Goal: Consume media (video, audio)

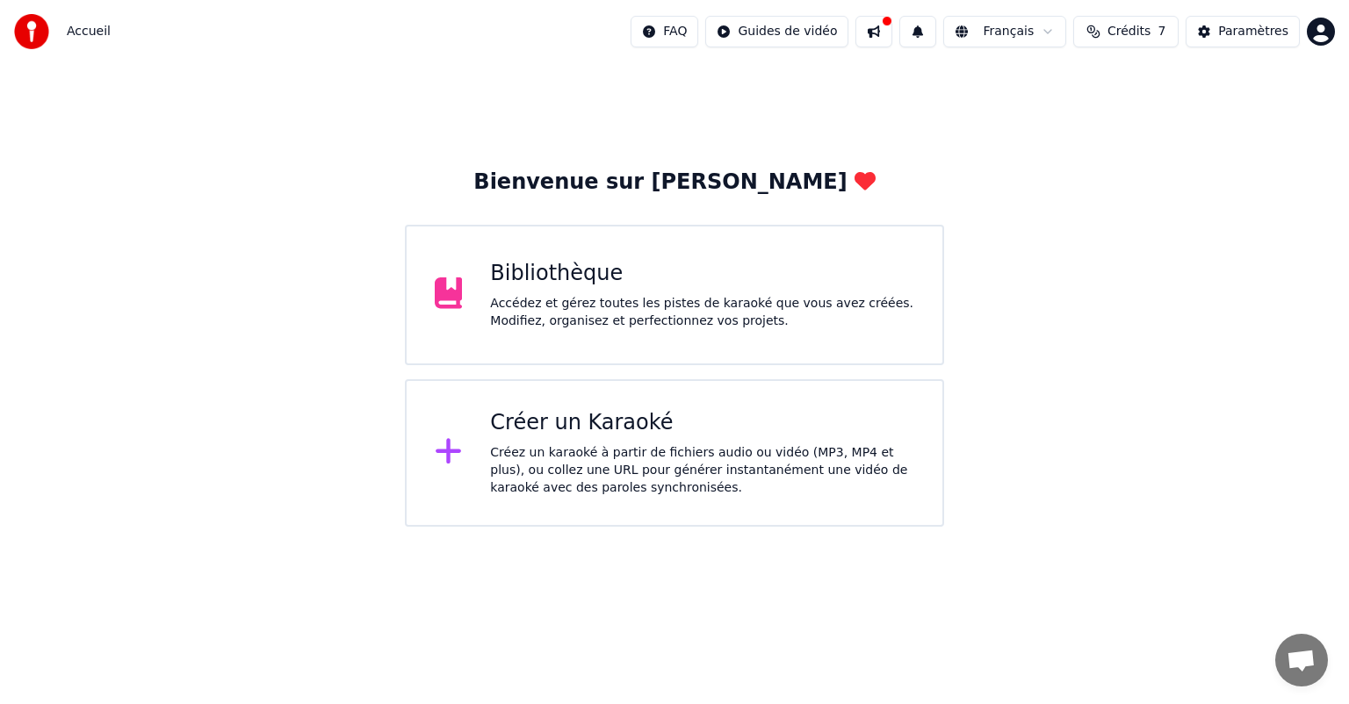
click at [754, 286] on div "Bibliothèque" at bounding box center [702, 274] width 424 height 28
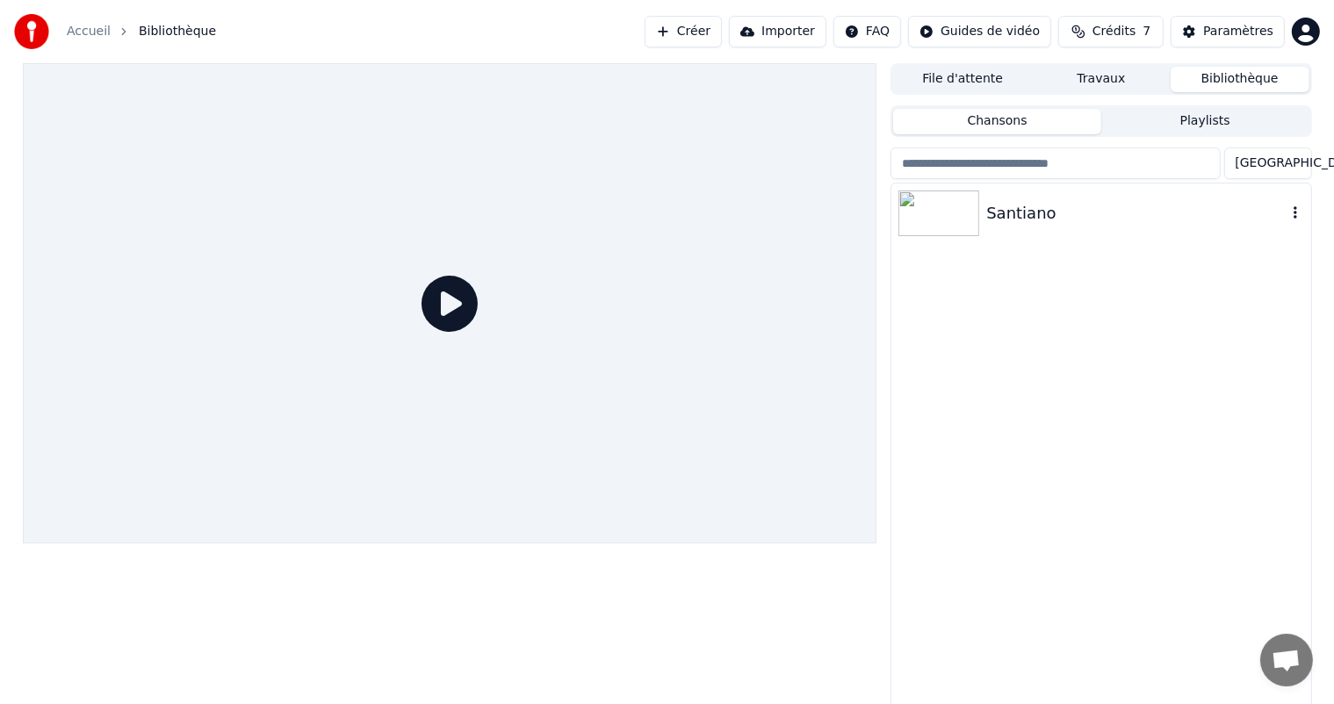
click at [955, 223] on img at bounding box center [938, 214] width 81 height 46
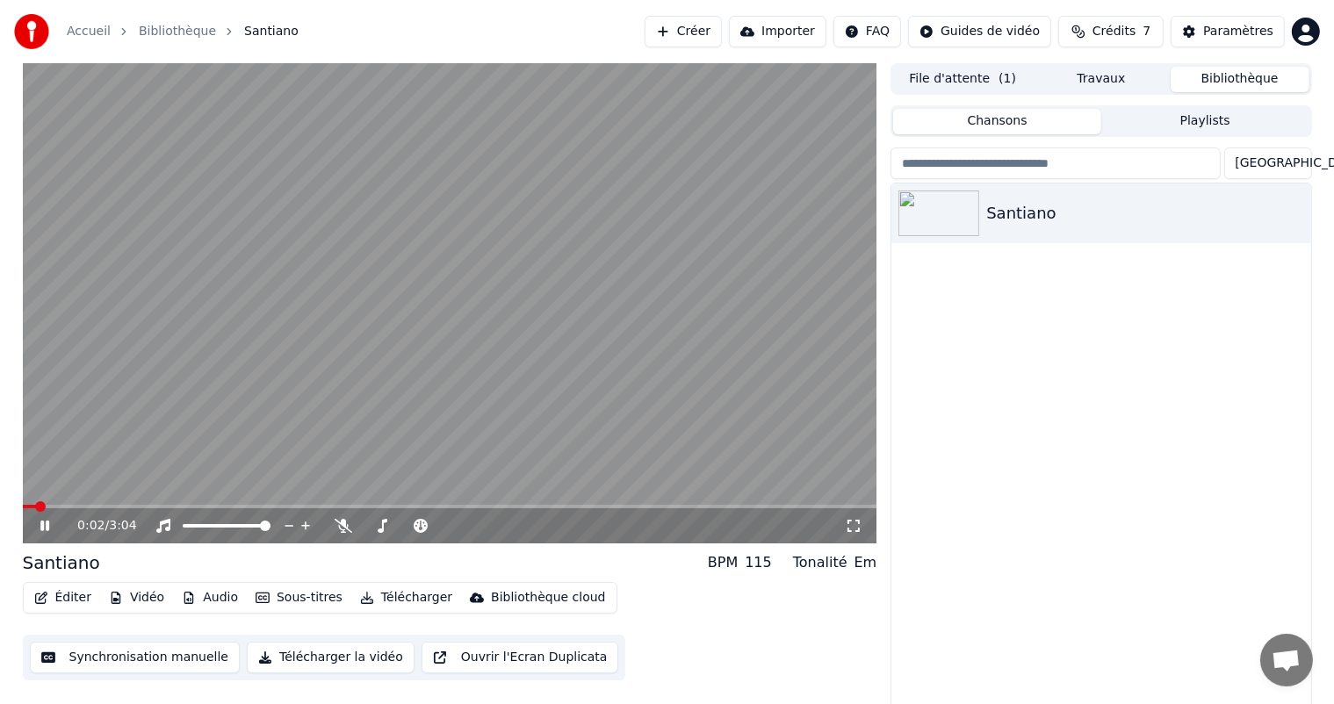
click at [442, 277] on video at bounding box center [450, 303] width 855 height 480
click at [185, 530] on div at bounding box center [242, 526] width 141 height 18
click at [23, 501] on span at bounding box center [28, 506] width 11 height 11
click at [40, 526] on icon at bounding box center [45, 526] width 11 height 12
click at [40, 526] on icon at bounding box center [44, 526] width 9 height 11
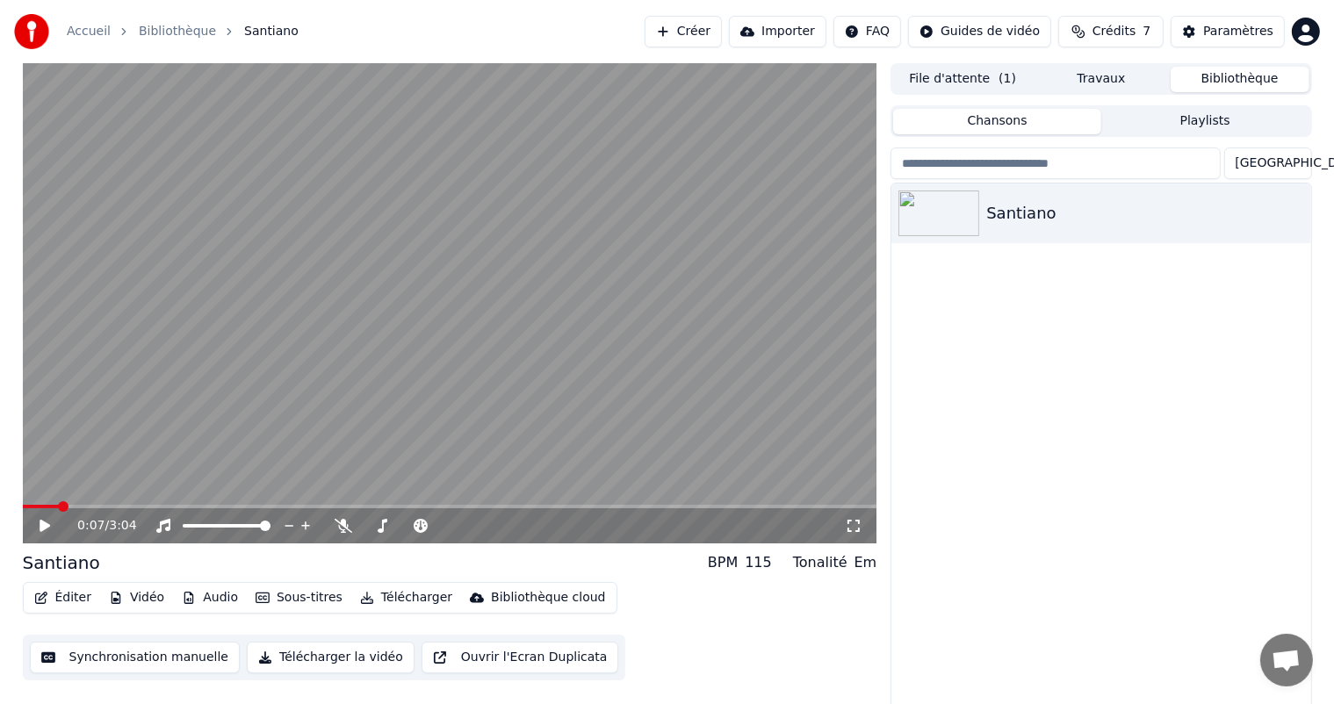
click at [40, 526] on icon at bounding box center [45, 526] width 11 height 12
click at [40, 526] on icon at bounding box center [44, 526] width 9 height 11
click at [23, 501] on span at bounding box center [28, 506] width 11 height 11
click at [126, 662] on button "Synchronisation manuelle" at bounding box center [135, 658] width 211 height 32
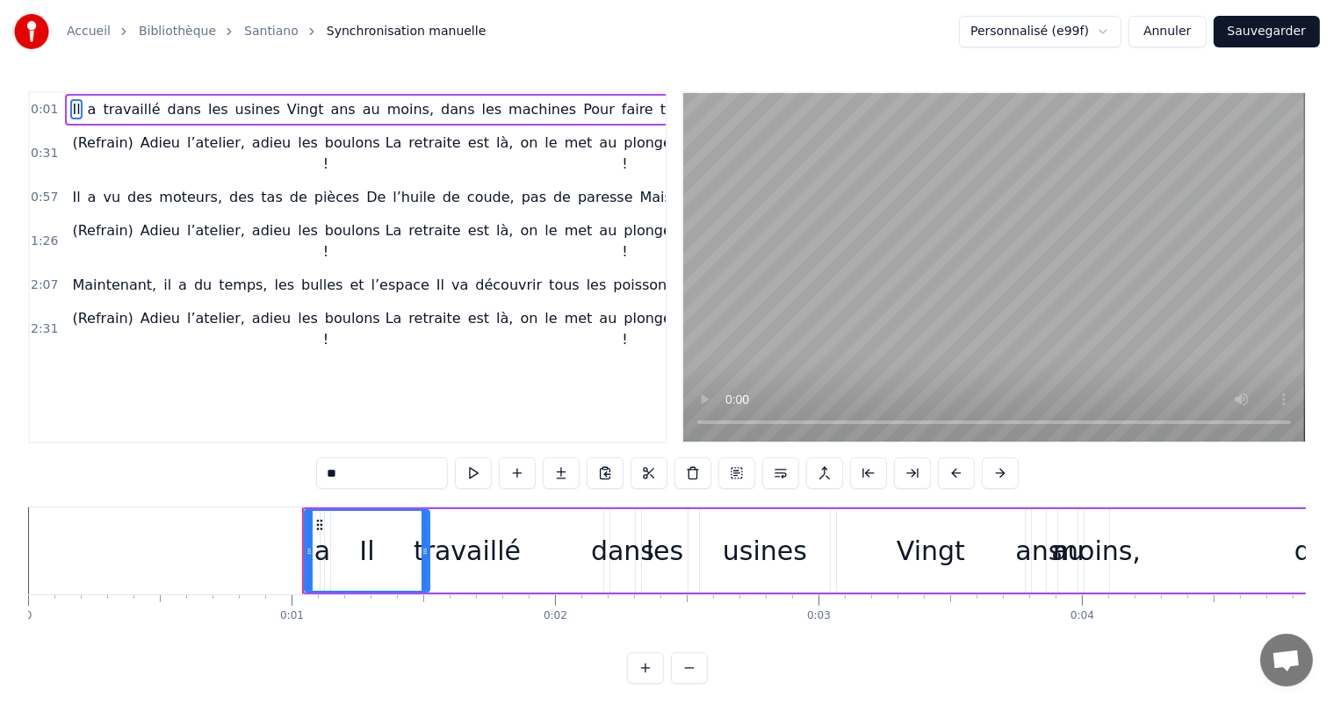
drag, startPoint x: 307, startPoint y: 552, endPoint x: 424, endPoint y: 556, distance: 116.9
click at [424, 556] on icon at bounding box center [425, 551] width 7 height 14
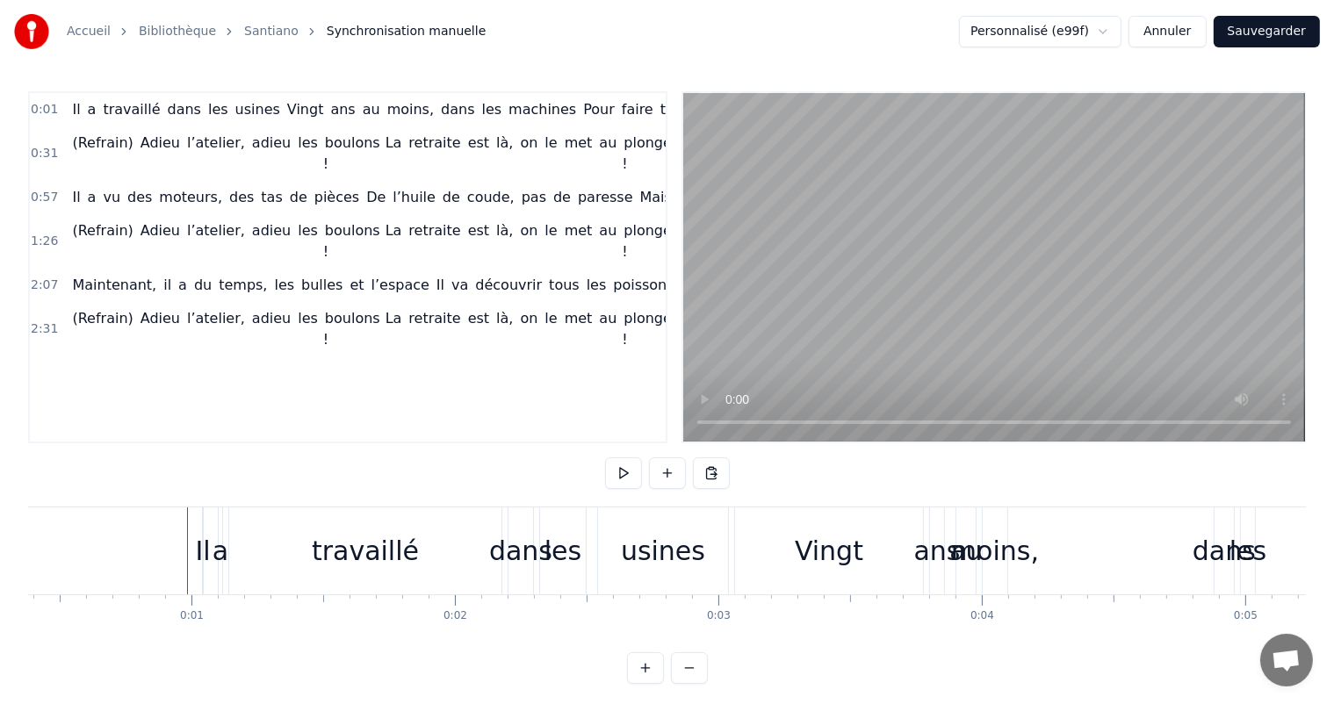
scroll to position [0, 65]
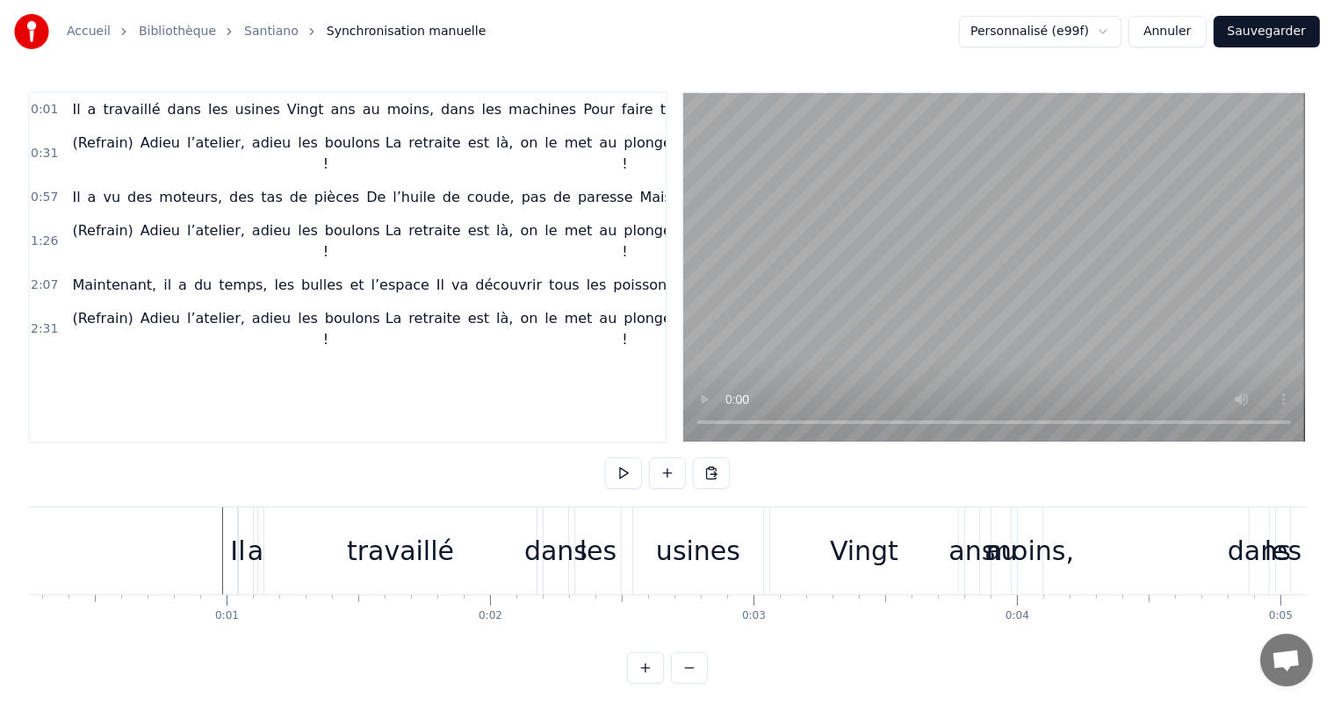
drag, startPoint x: 424, startPoint y: 556, endPoint x: 219, endPoint y: 559, distance: 205.5
drag, startPoint x: 234, startPoint y: 543, endPoint x: 349, endPoint y: 542, distance: 115.1
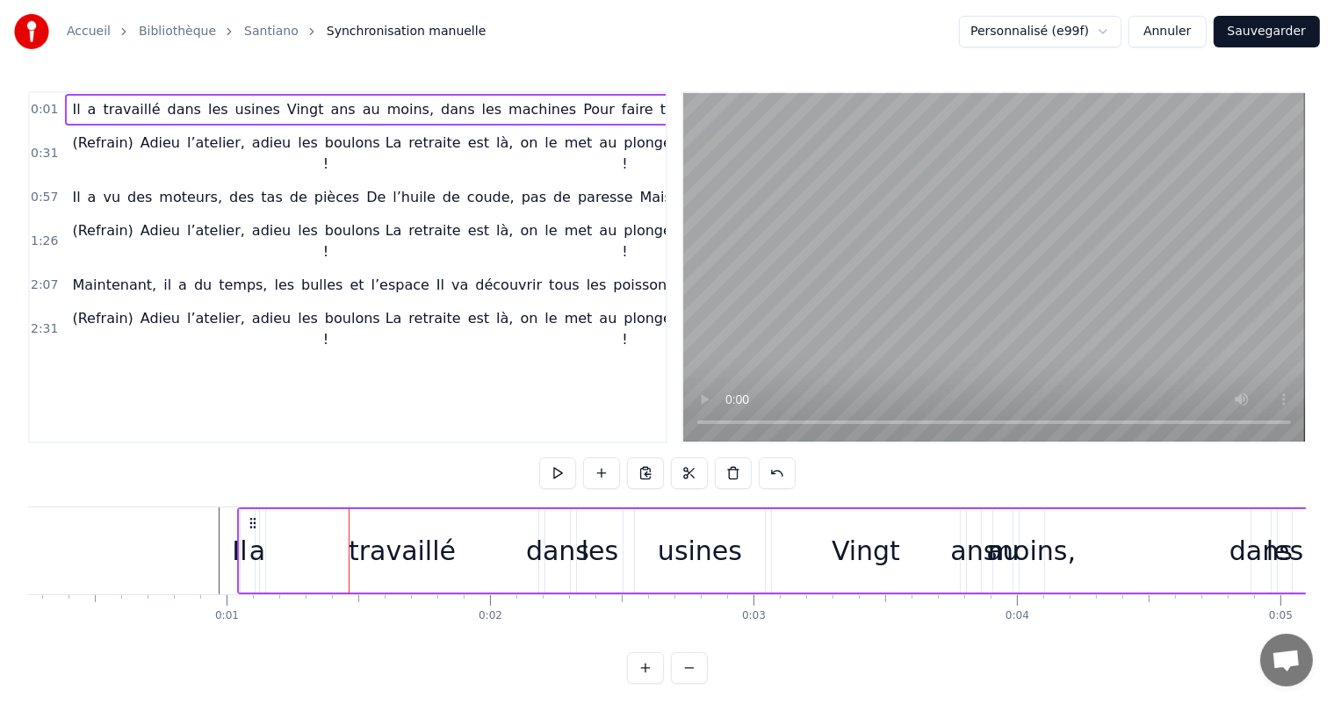
drag, startPoint x: 216, startPoint y: 553, endPoint x: 239, endPoint y: 552, distance: 22.9
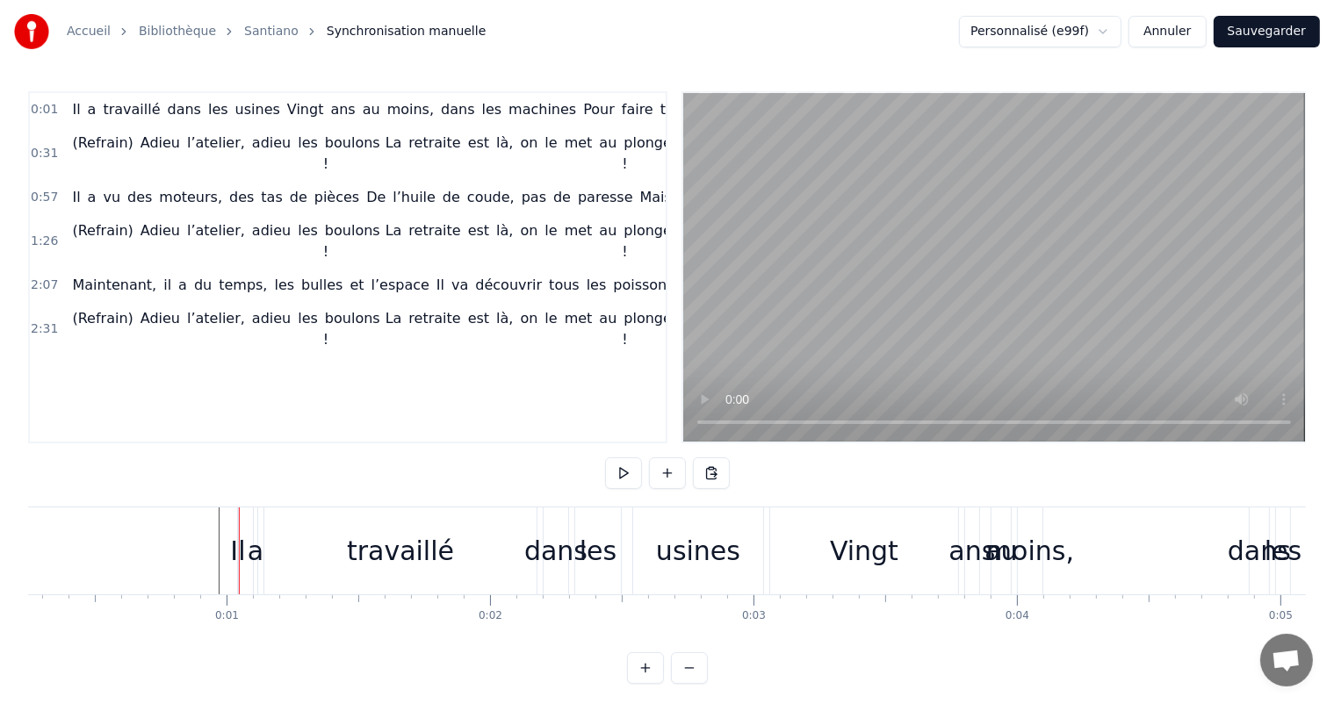
click at [46, 109] on span "0:01" at bounding box center [44, 110] width 27 height 18
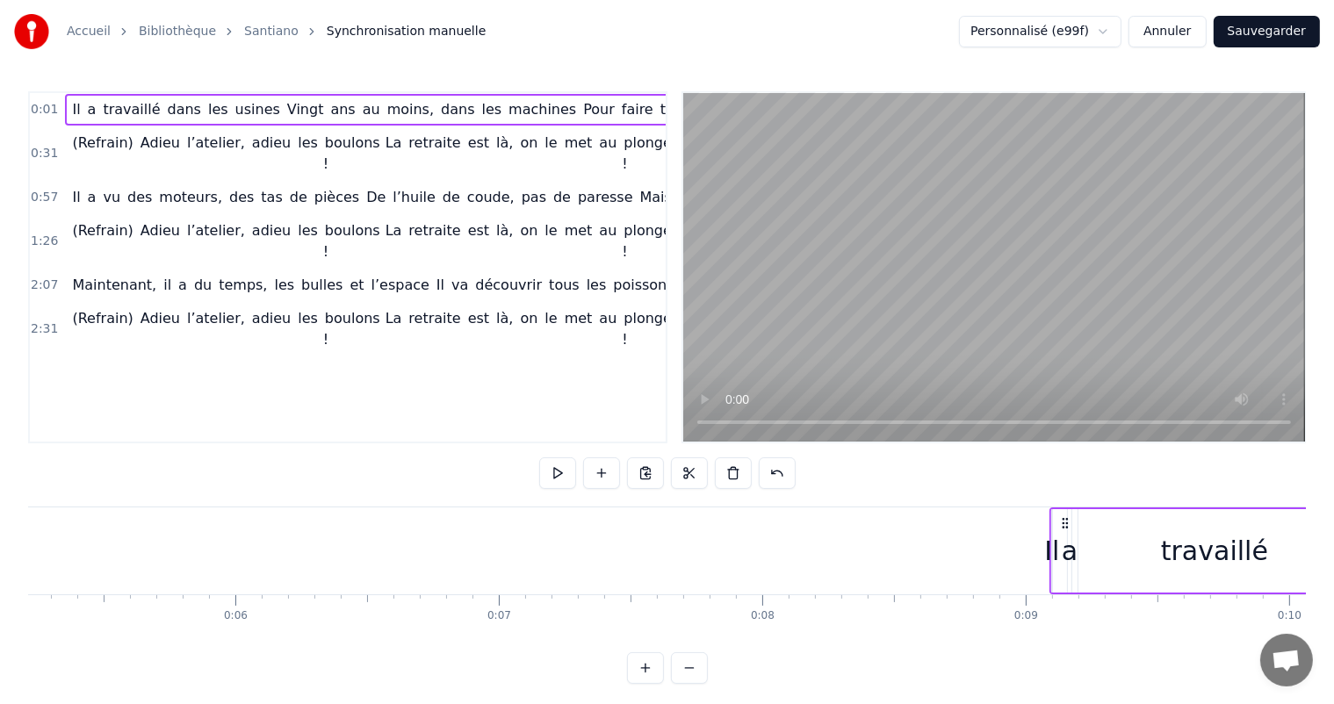
scroll to position [0, 1375]
drag, startPoint x: 253, startPoint y: 522, endPoint x: 1033, endPoint y: 551, distance: 780.4
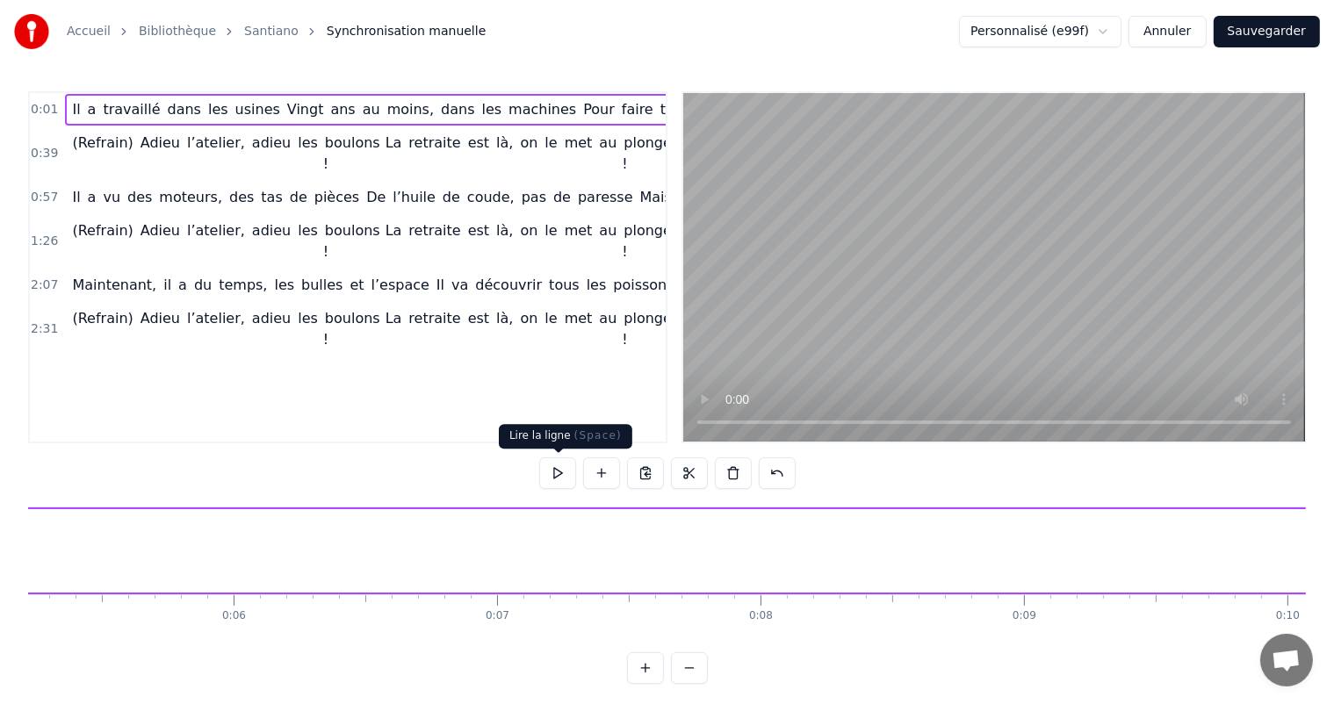
click at [557, 474] on button at bounding box center [557, 474] width 37 height 32
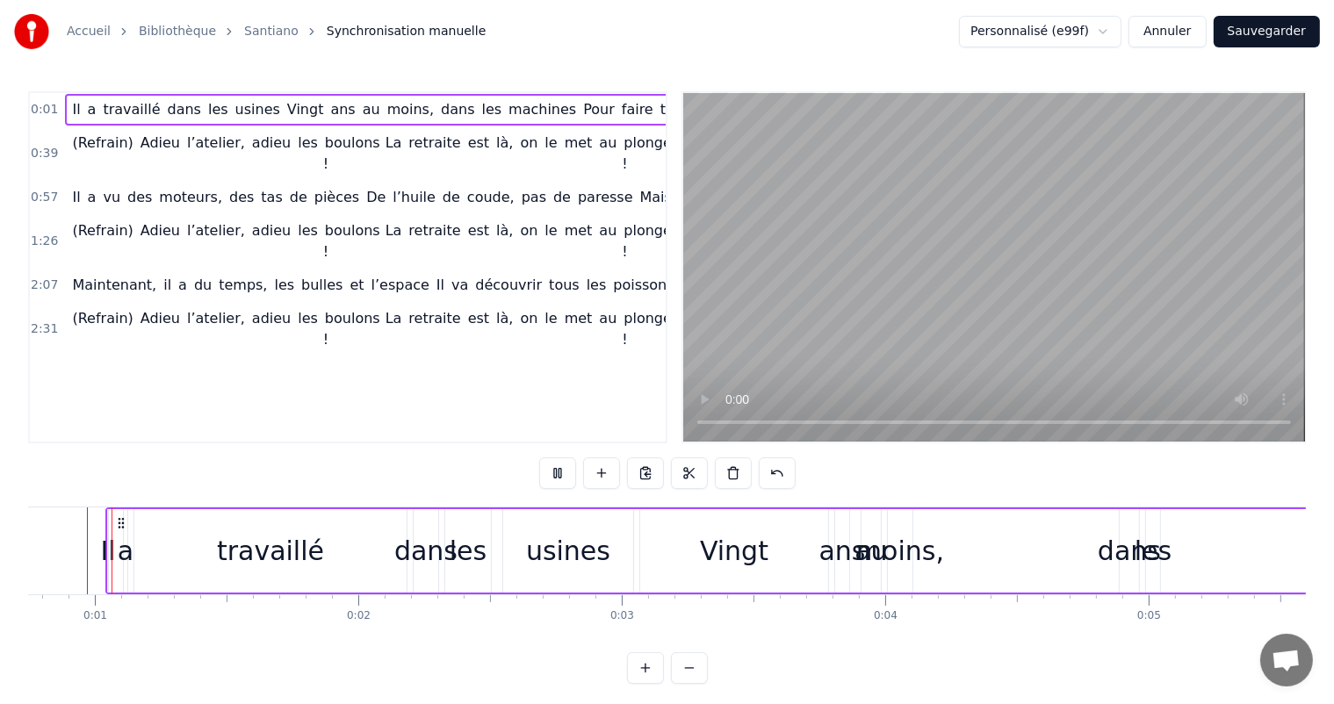
scroll to position [0, 191]
click at [557, 474] on button at bounding box center [557, 474] width 37 height 32
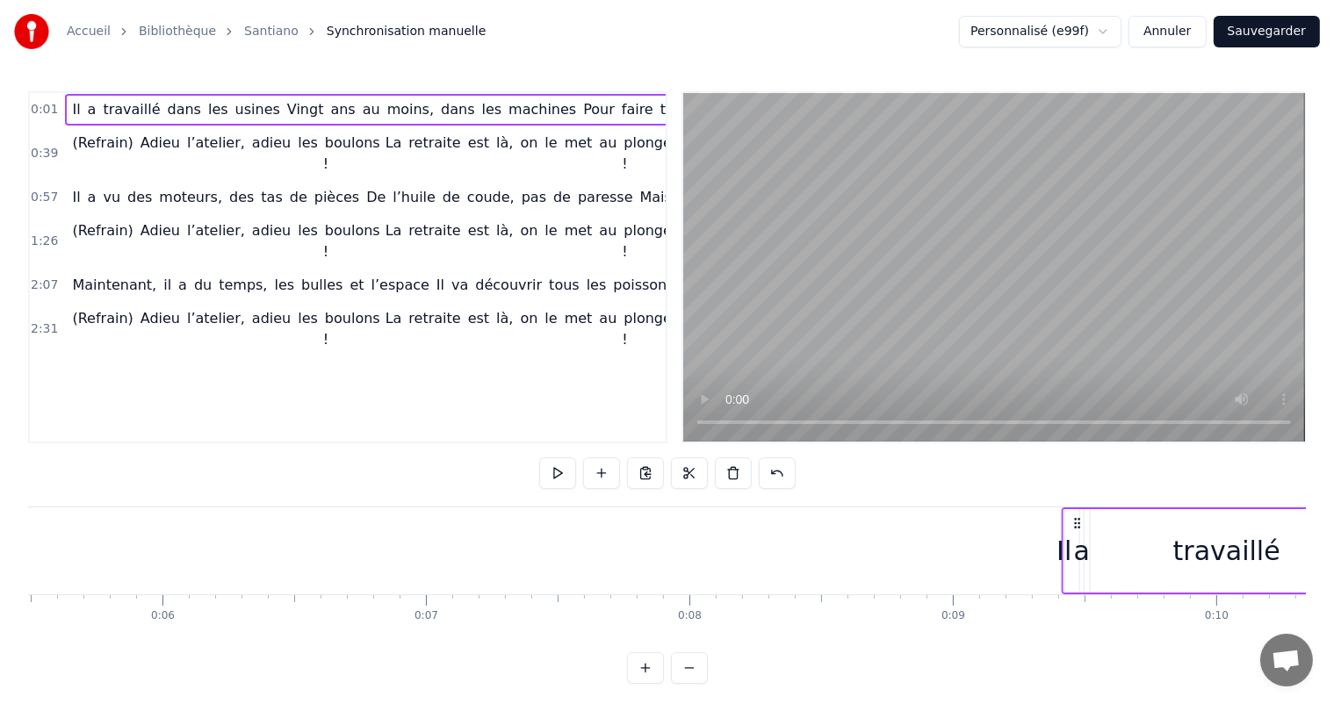
scroll to position [0, 1447]
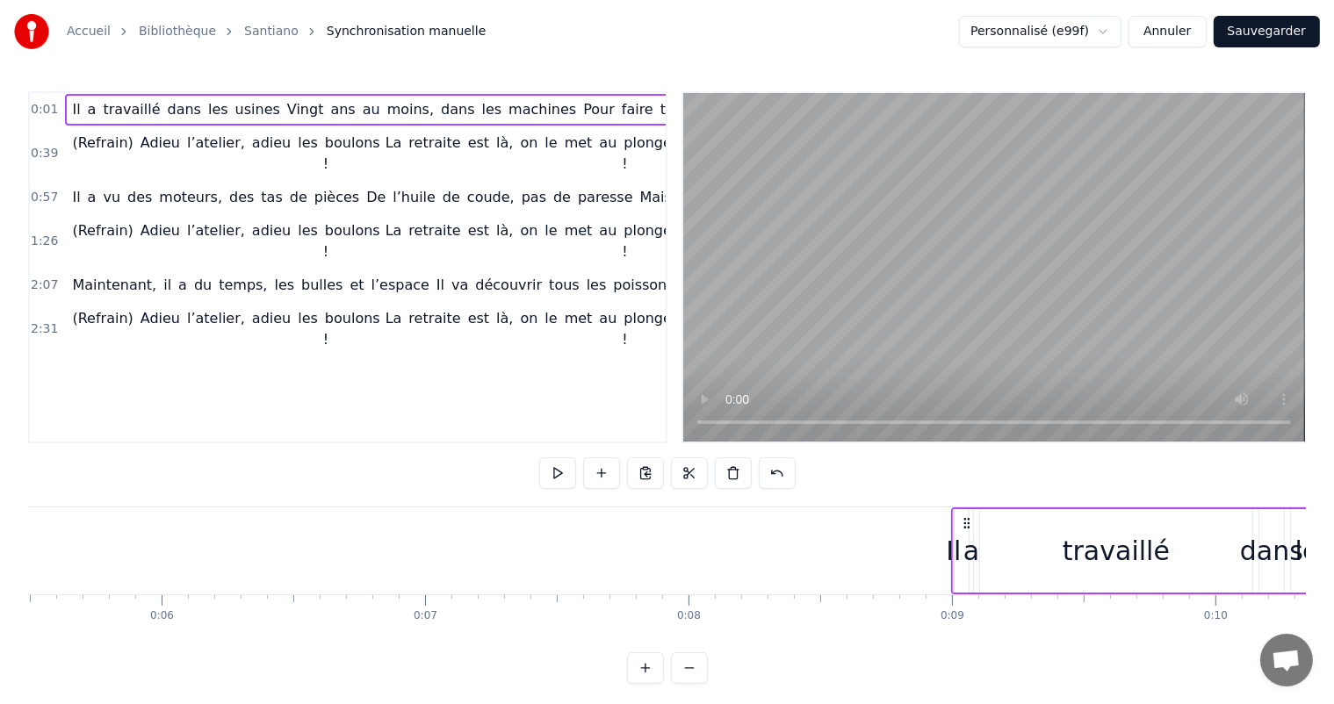
drag, startPoint x: 123, startPoint y: 523, endPoint x: 963, endPoint y: 547, distance: 840.8
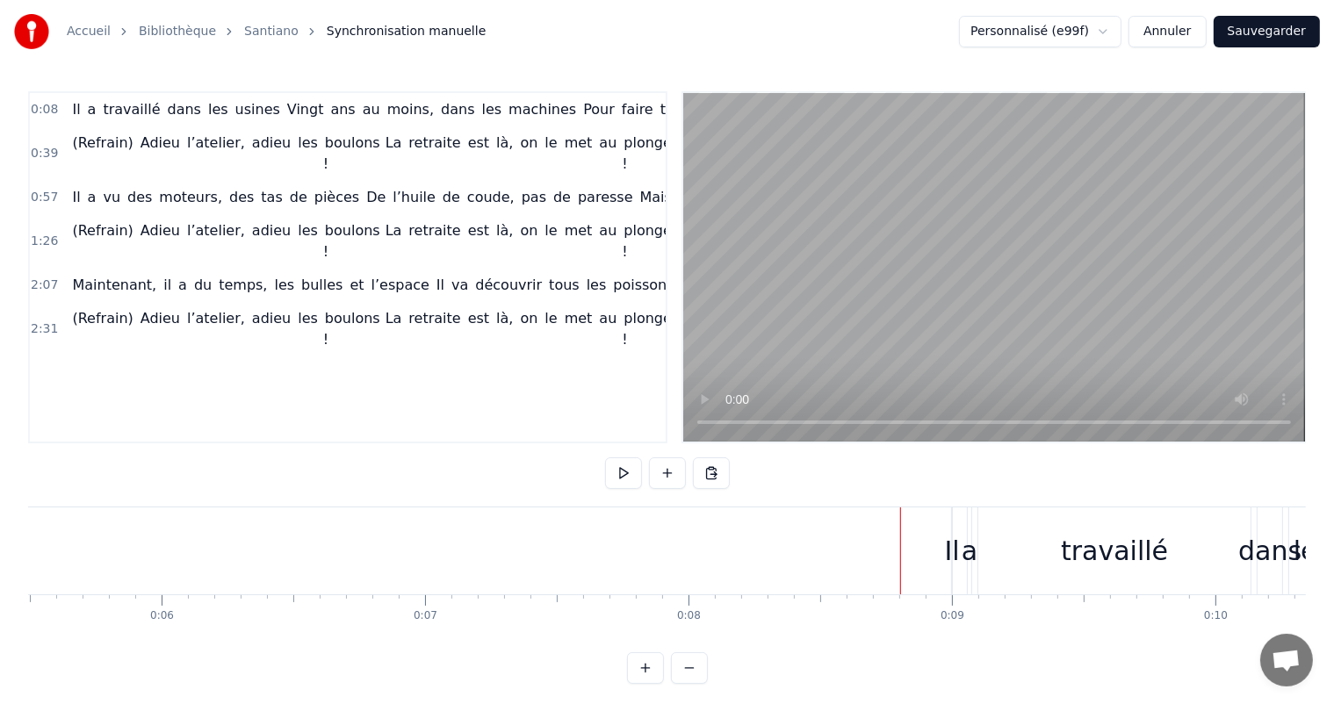
drag, startPoint x: 899, startPoint y: 547, endPoint x: 460, endPoint y: 562, distance: 439.4
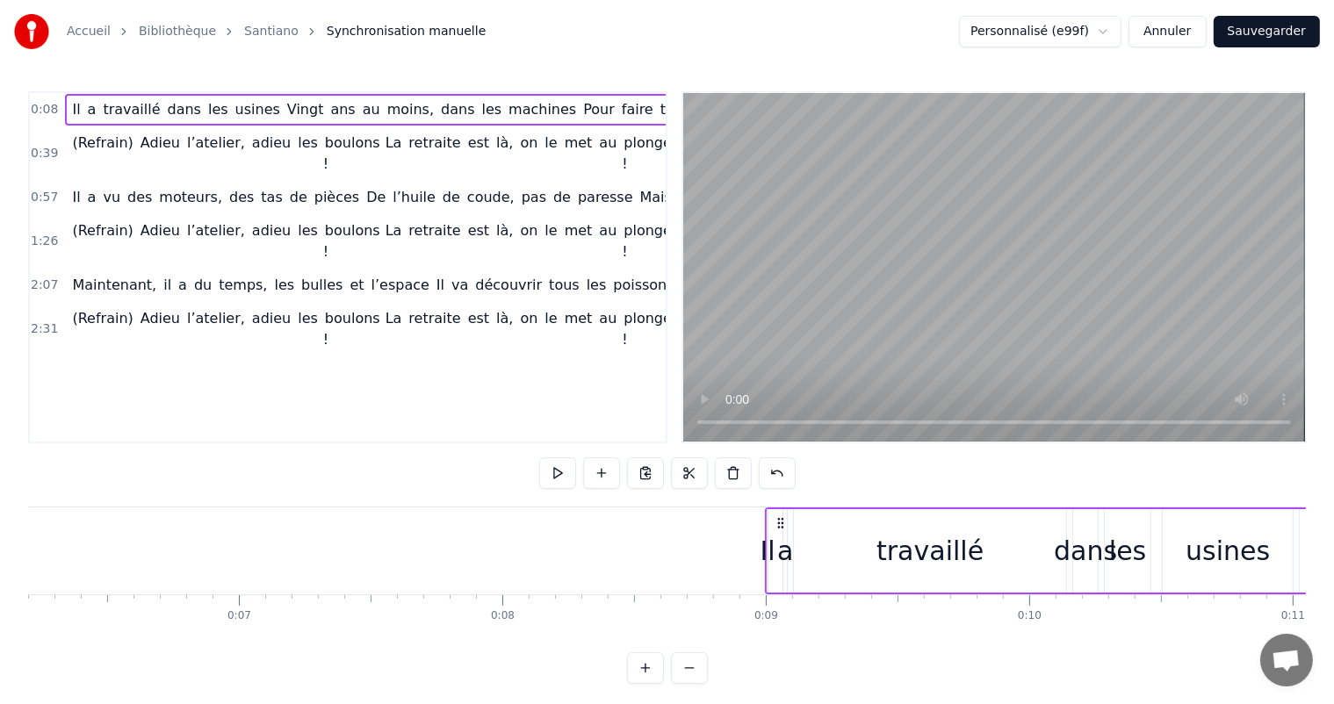
scroll to position [0, 1598]
